Goal: Task Accomplishment & Management: Manage account settings

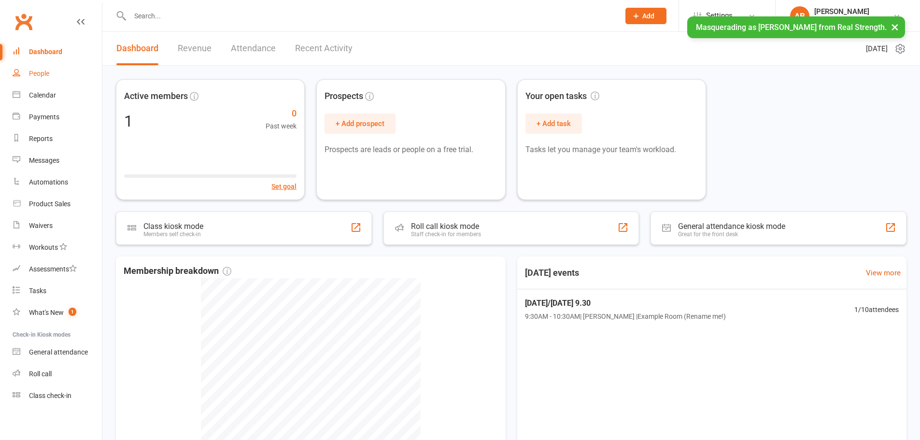
drag, startPoint x: 0, startPoint y: 0, endPoint x: 58, endPoint y: 68, distance: 89.5
click at [58, 68] on link "People" at bounding box center [57, 74] width 89 height 22
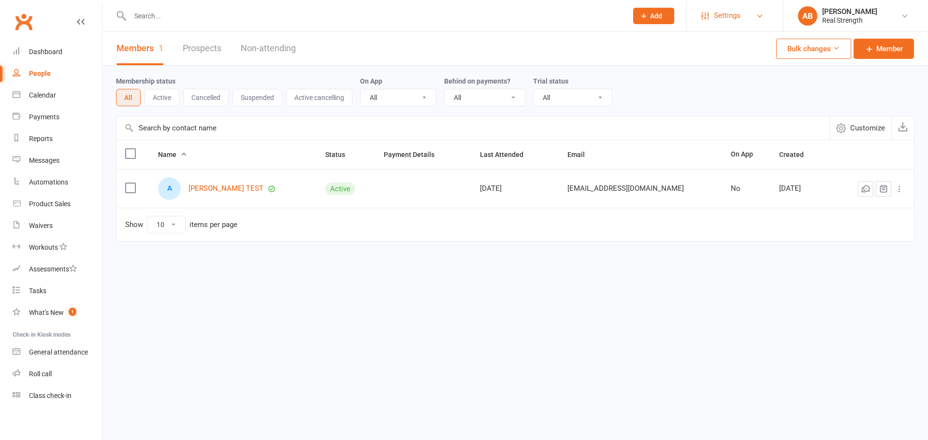
click at [729, 14] on span "Settings" at bounding box center [727, 16] width 27 height 22
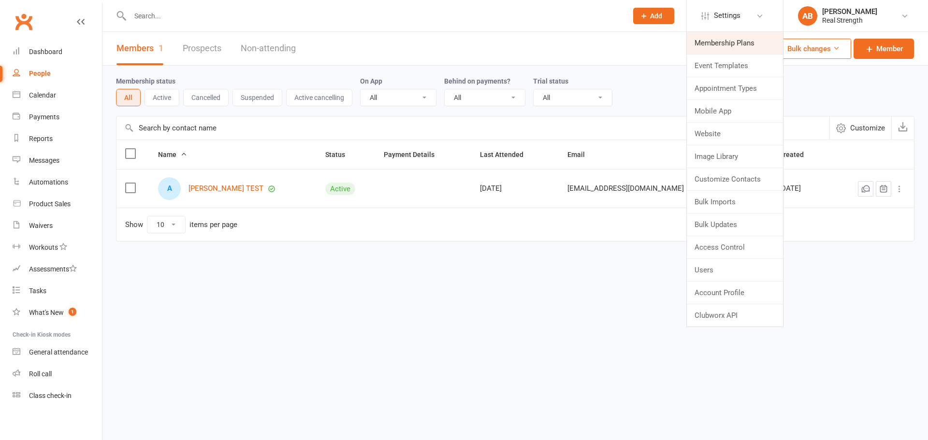
click at [727, 33] on link "Membership Plans" at bounding box center [735, 43] width 96 height 22
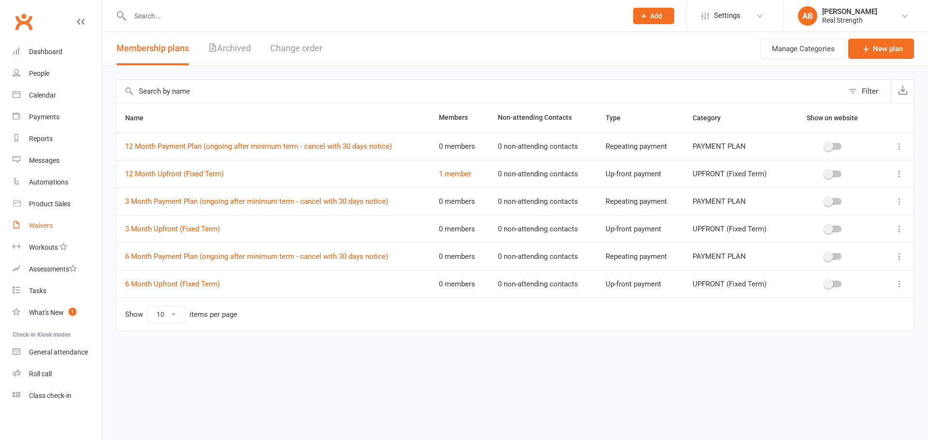
click at [52, 227] on div "Waivers" at bounding box center [41, 226] width 24 height 8
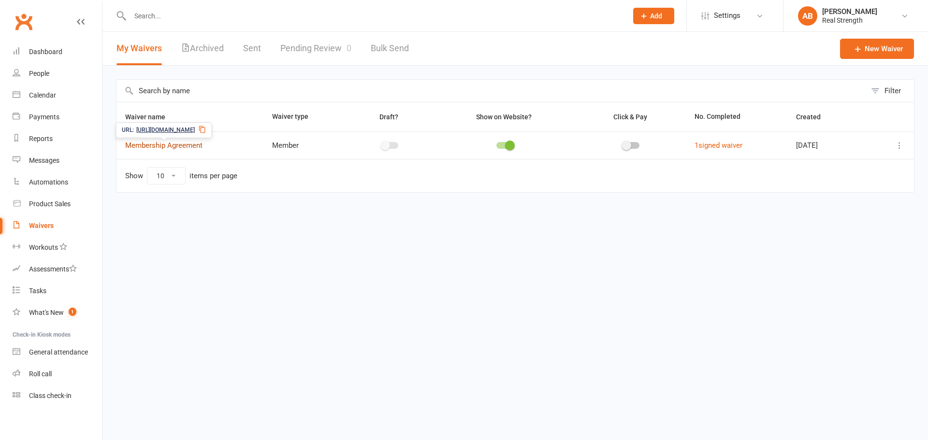
click at [172, 143] on link "Membership Agreement" at bounding box center [163, 145] width 77 height 9
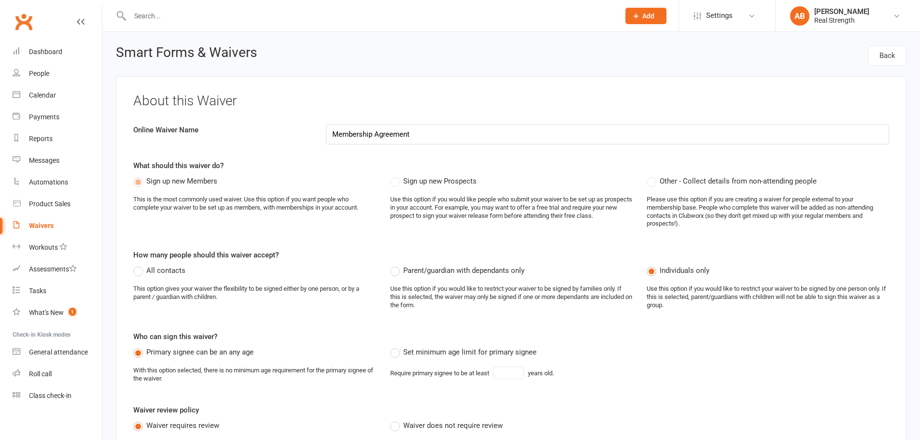
select select "do_not_copy_answers"
select select "select"
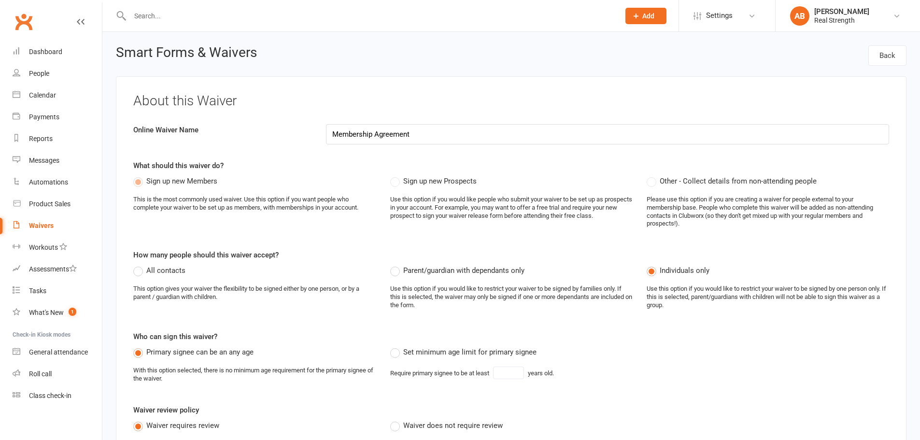
select select "select"
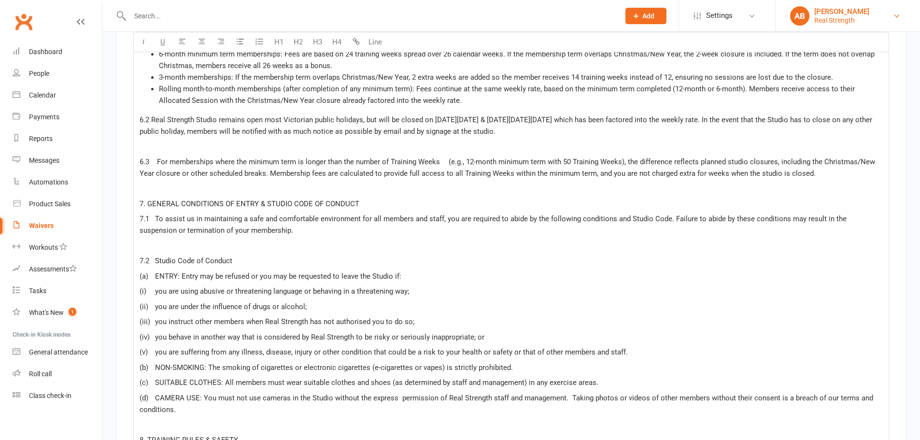
scroll to position [4397, 0]
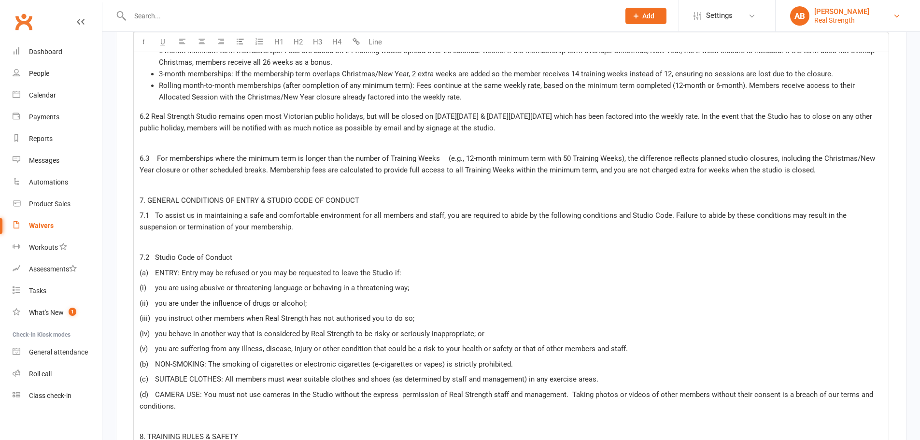
click at [838, 13] on div "[PERSON_NAME]" at bounding box center [842, 11] width 55 height 9
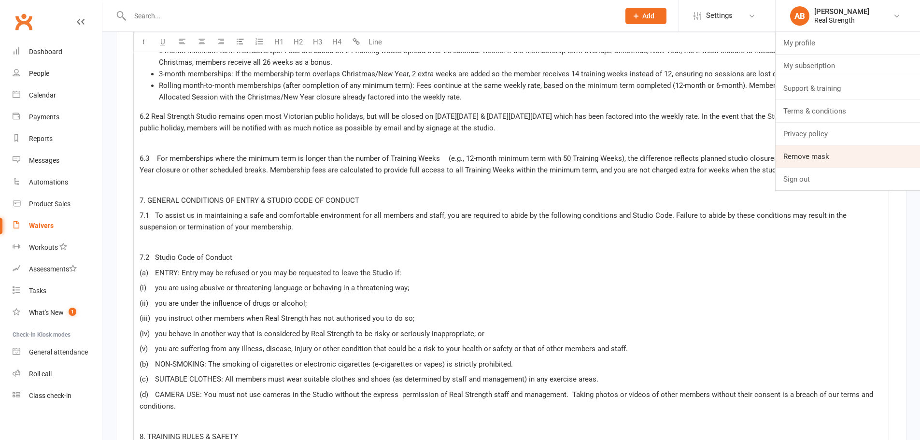
click at [833, 151] on link "Remove mask" at bounding box center [848, 156] width 144 height 22
